Goal: Task Accomplishment & Management: Use online tool/utility

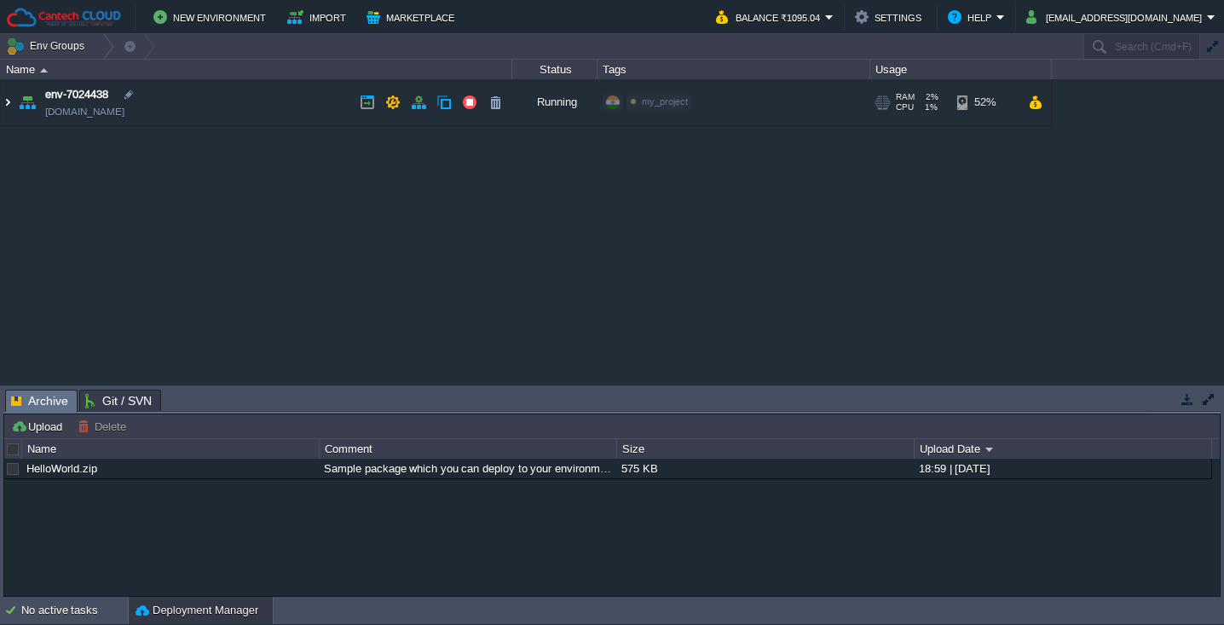
click at [10, 104] on img at bounding box center [8, 102] width 14 height 46
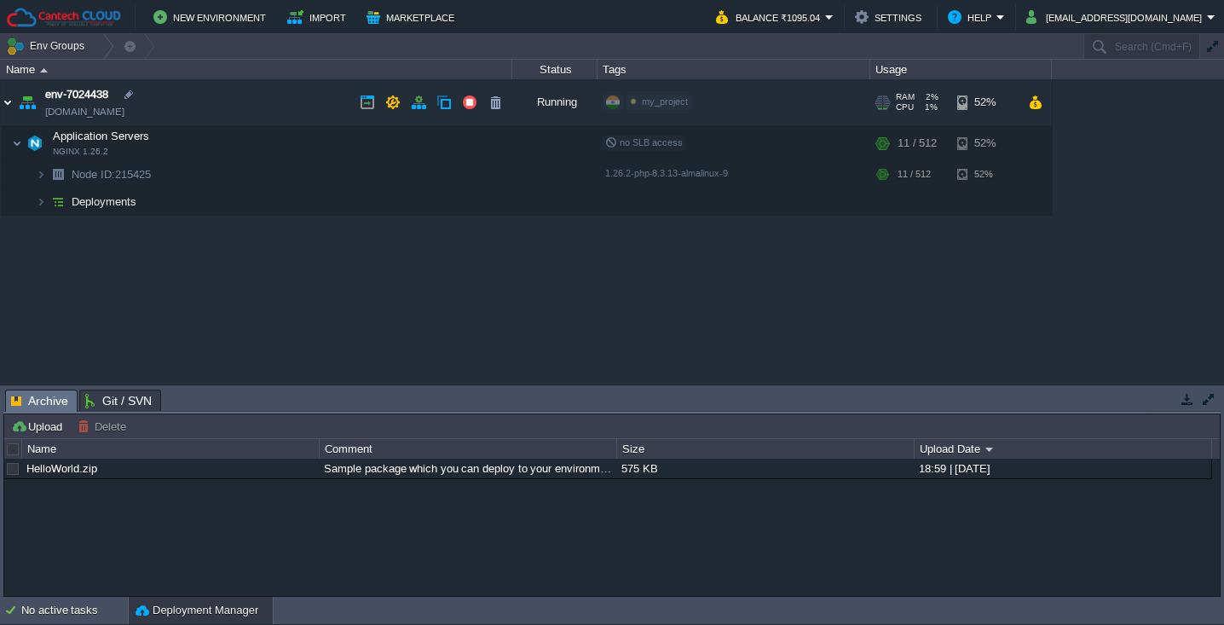
click at [10, 104] on img at bounding box center [8, 102] width 14 height 46
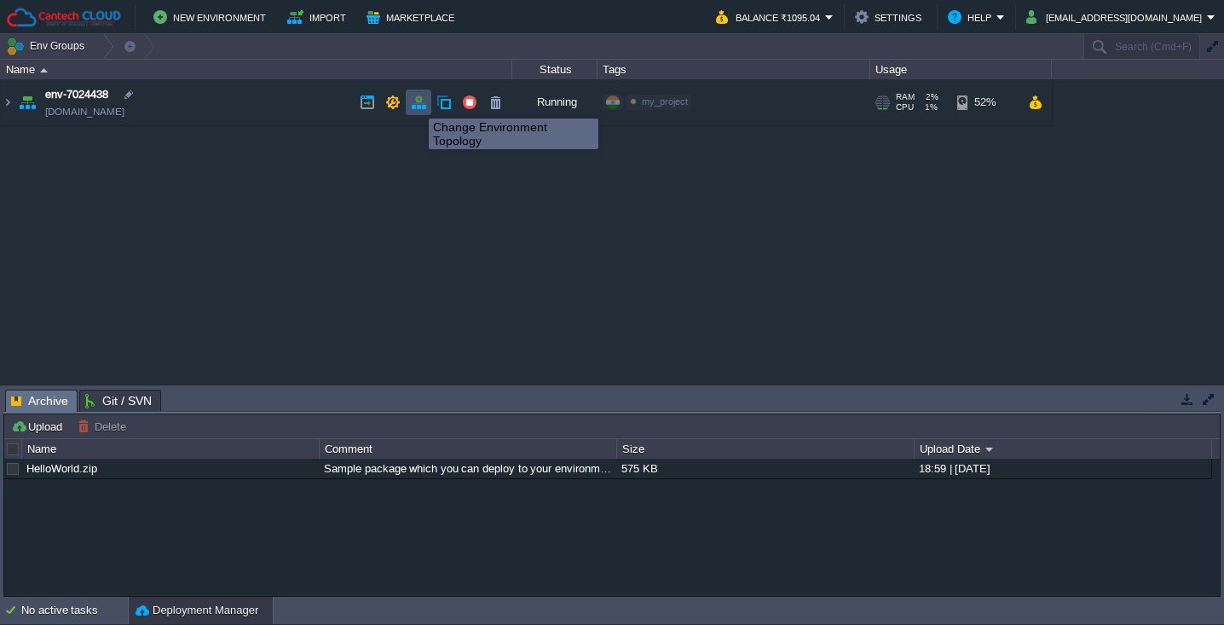
click at [416, 103] on button "button" at bounding box center [418, 102] width 15 height 15
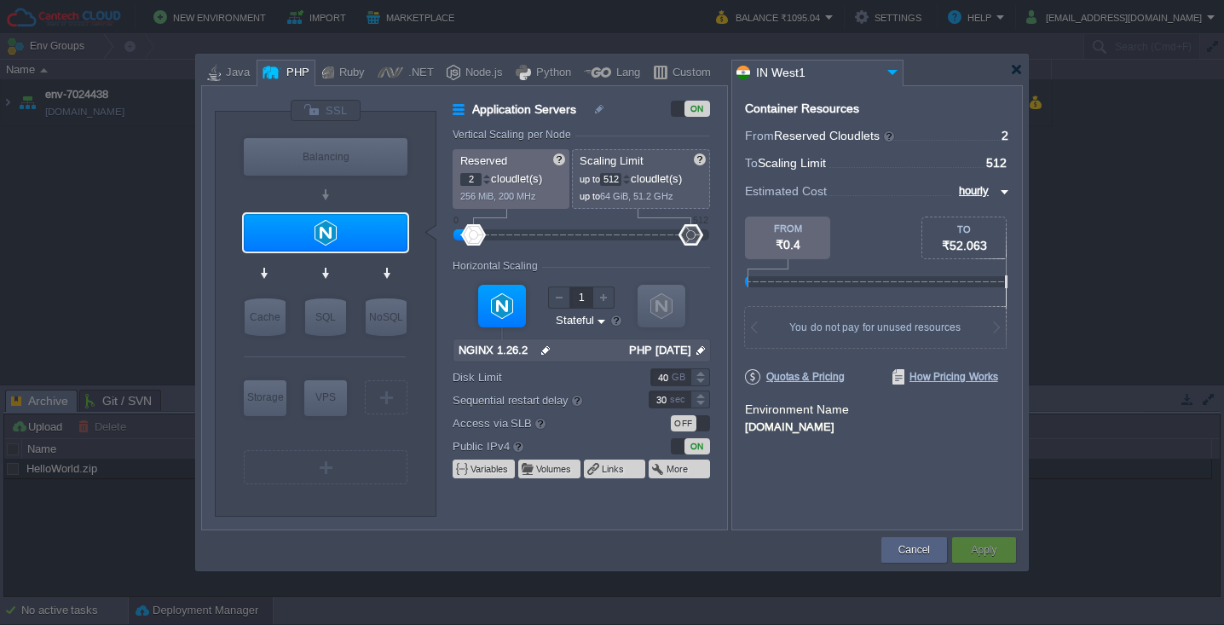
type input "NGINX 1.26.2"
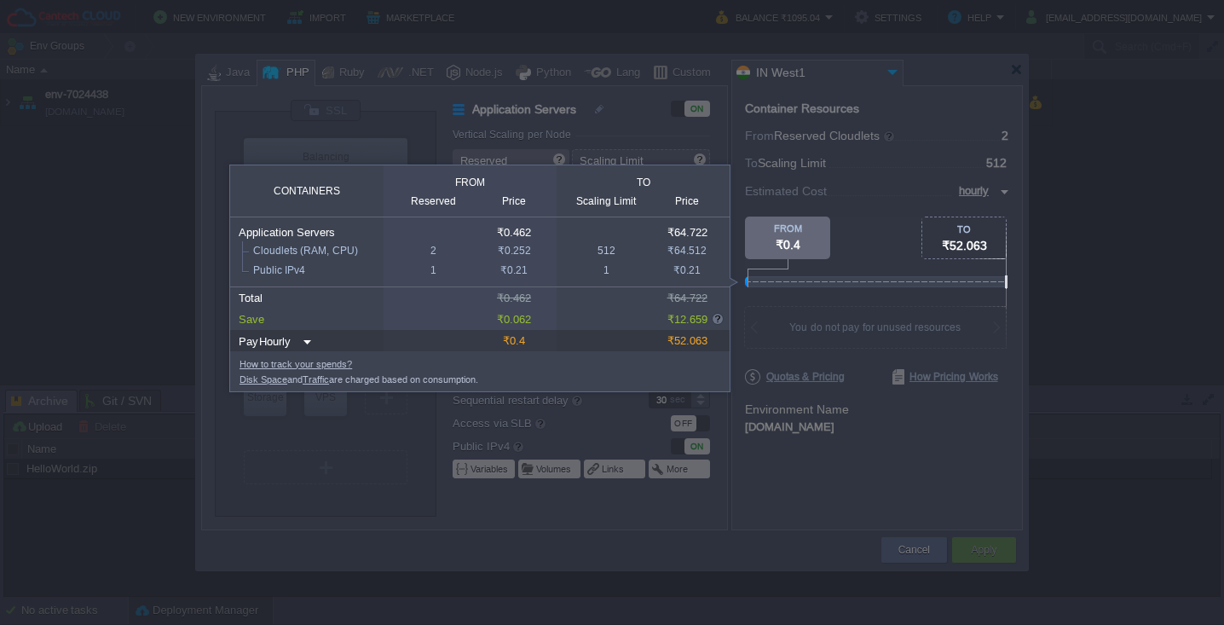
click at [302, 342] on img at bounding box center [305, 342] width 14 height 23
click at [278, 384] on div "Daily" at bounding box center [282, 386] width 58 height 20
type input "daily"
type input "Daily"
click at [294, 344] on img at bounding box center [292, 342] width 14 height 23
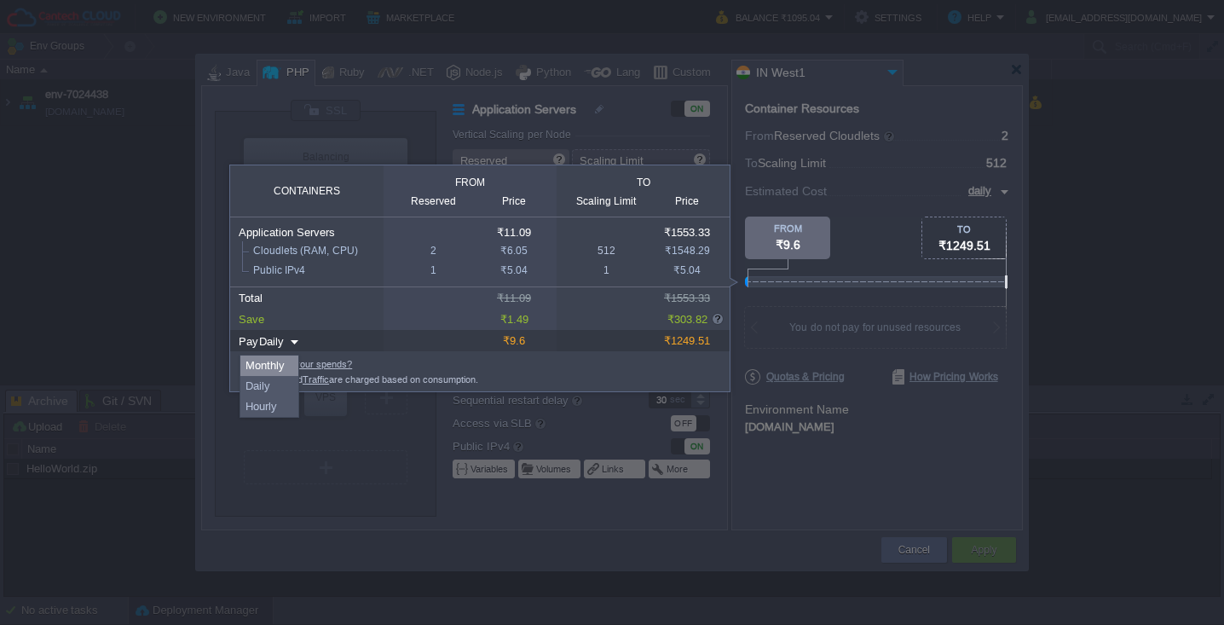
click at [289, 363] on div "Monthly" at bounding box center [269, 365] width 58 height 20
type input "monthly"
type input "Monthly"
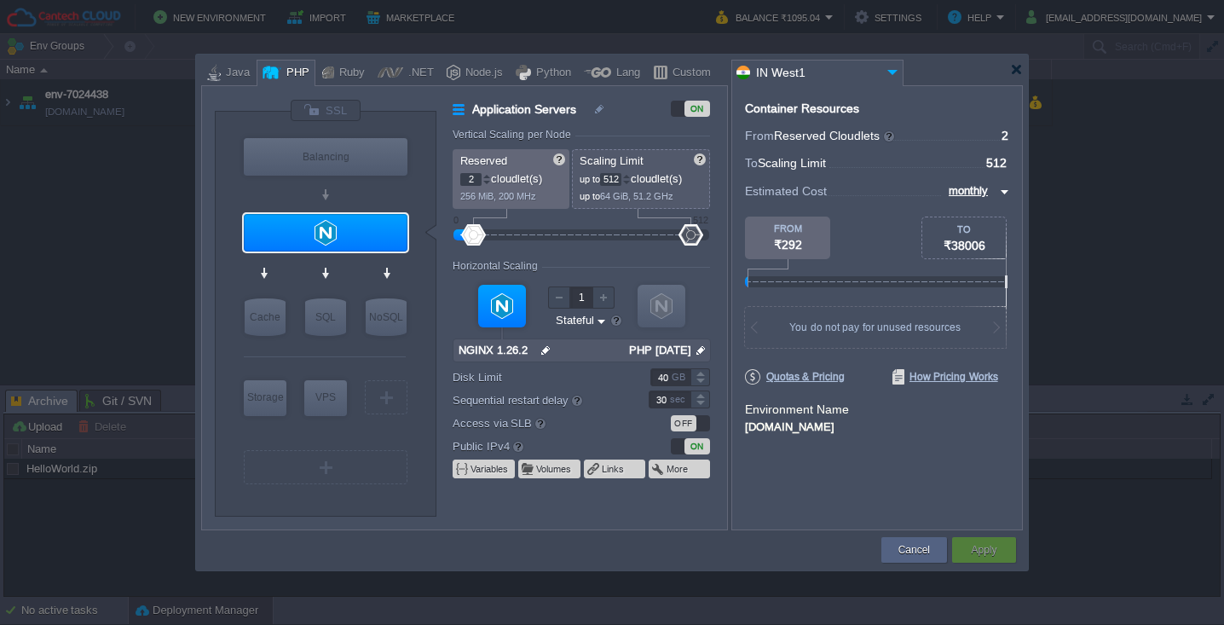
click at [916, 533] on div "Cancel Apply Contact Us" at bounding box center [611, 550] width 821 height 40
click at [920, 555] on button "Cancel" at bounding box center [914, 549] width 32 height 17
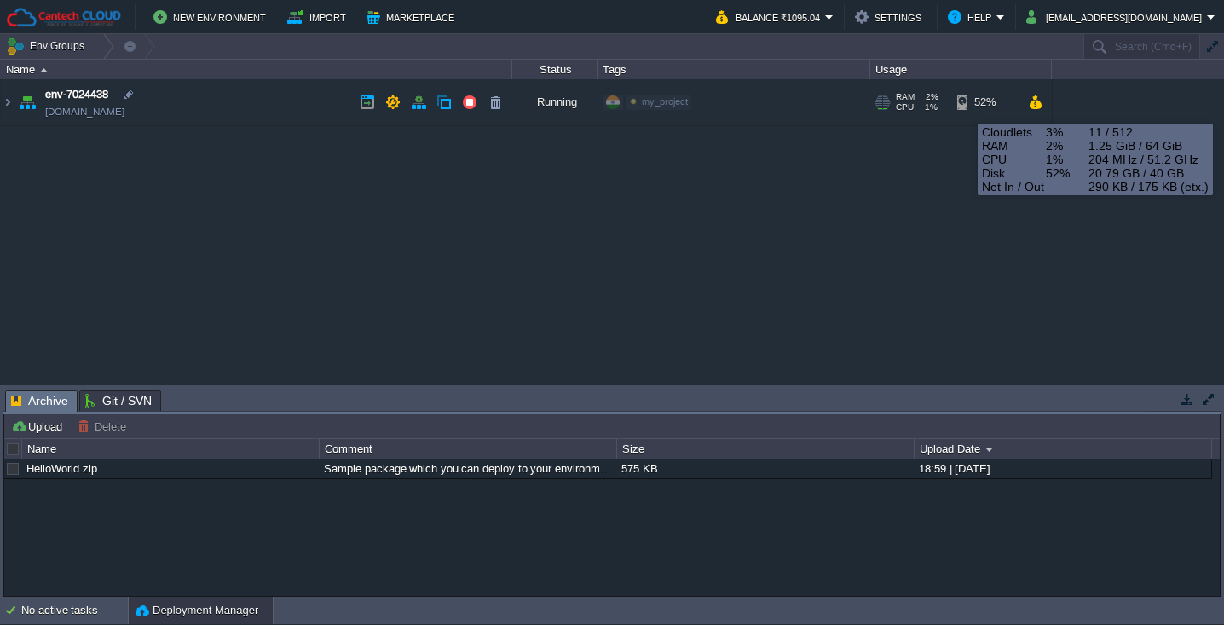
click at [965, 108] on div "52%" at bounding box center [984, 102] width 55 height 46
